Goal: Information Seeking & Learning: Learn about a topic

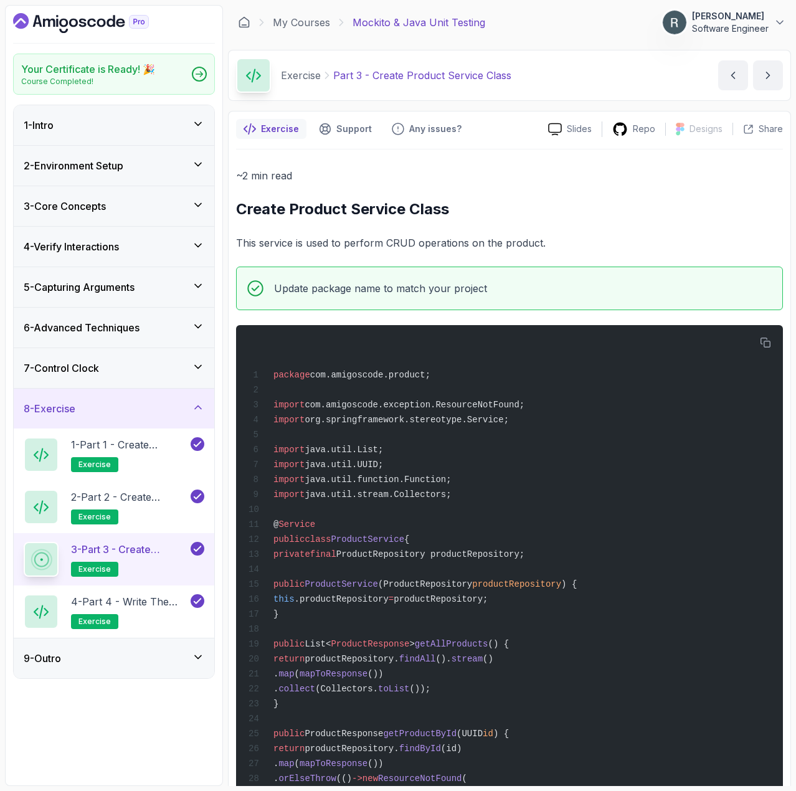
scroll to position [934, 0]
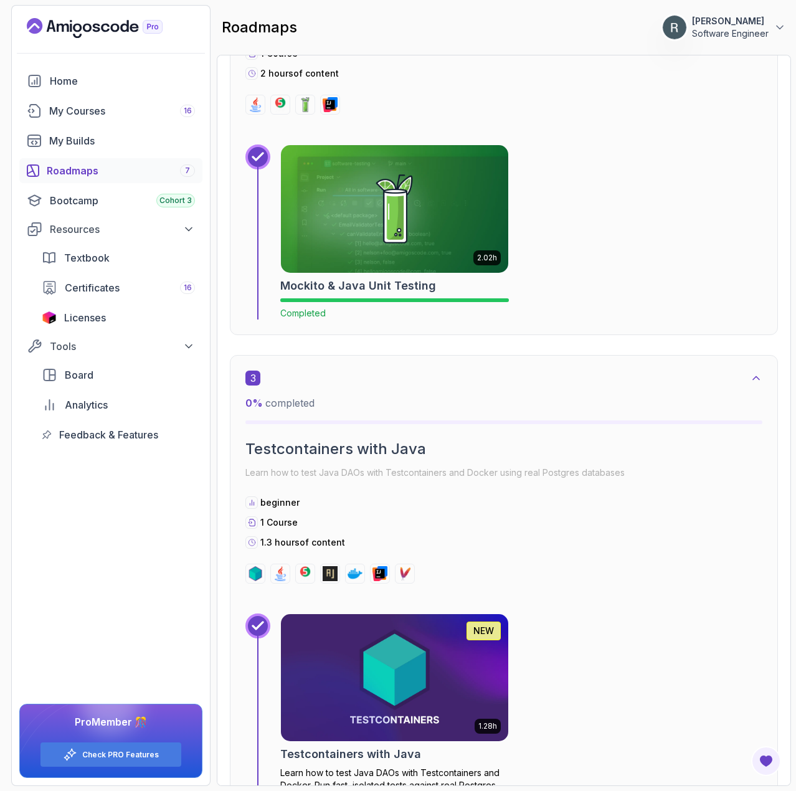
scroll to position [1133, 0]
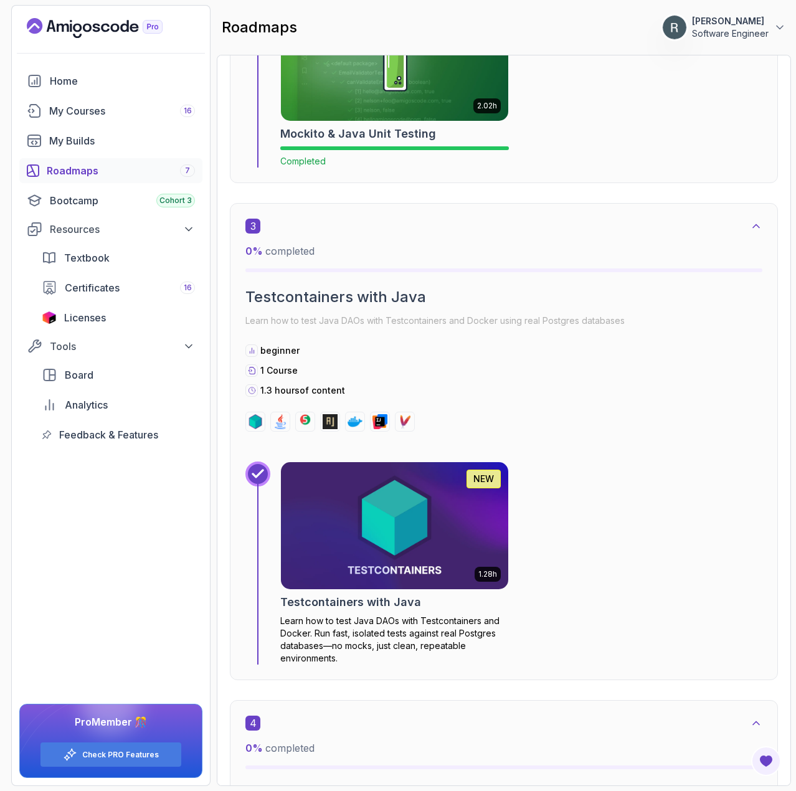
click at [384, 533] on img at bounding box center [394, 526] width 239 height 134
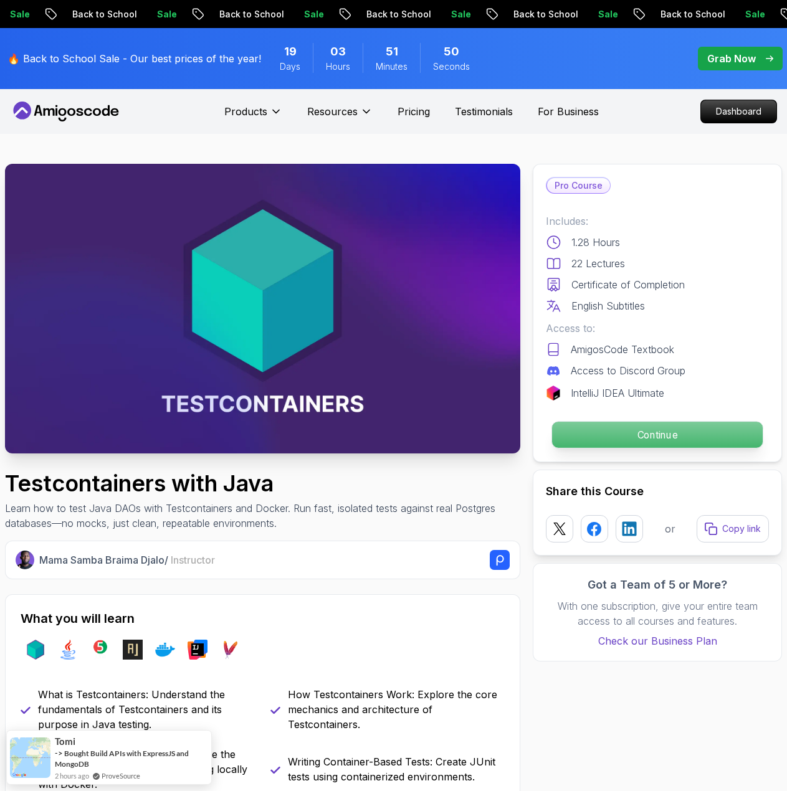
click at [651, 425] on p "Continue" at bounding box center [657, 435] width 210 height 26
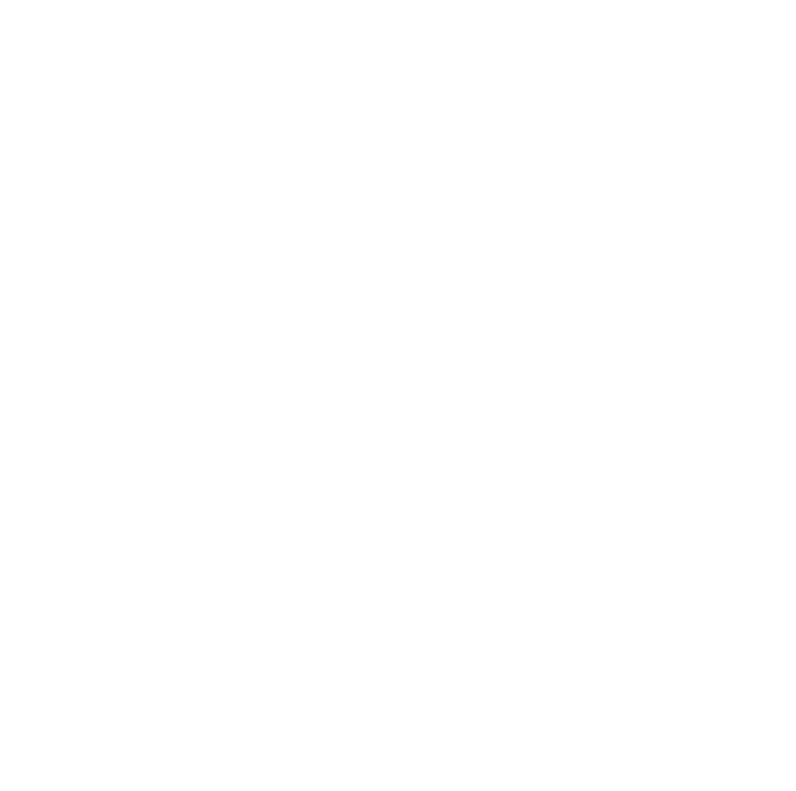
click at [635, 0] on html "0s" at bounding box center [398, 0] width 796 height 0
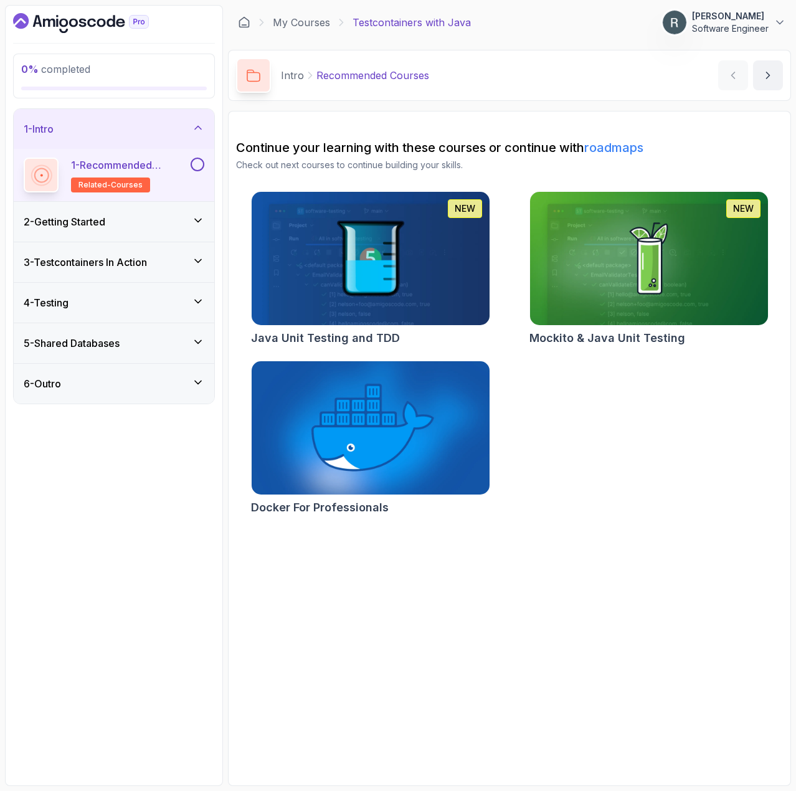
click at [199, 164] on button at bounding box center [198, 165] width 14 height 14
click at [171, 218] on div "2 - Getting Started" at bounding box center [114, 221] width 181 height 15
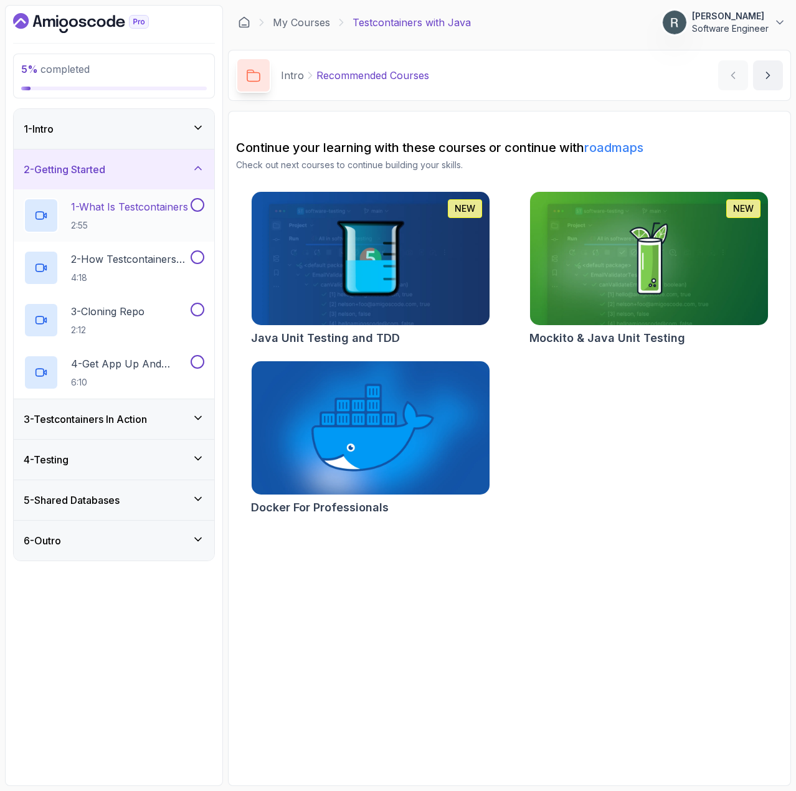
click at [105, 210] on p "1 - What Is Testcontainers" at bounding box center [129, 206] width 117 height 15
